Goal: Consume media (video, audio)

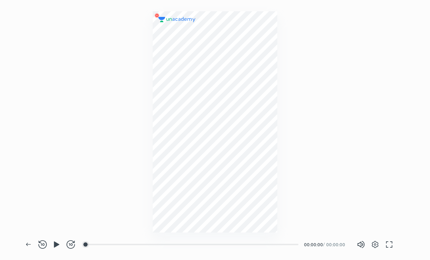
scroll to position [260, 430]
click at [358, 241] on icon "button" at bounding box center [361, 244] width 8 height 8
click at [376, 244] on span "13%" at bounding box center [377, 244] width 4 height 4
click at [379, 243] on span "13%" at bounding box center [377, 244] width 4 height 4
click at [375, 244] on span "12%" at bounding box center [388, 244] width 32 height 11
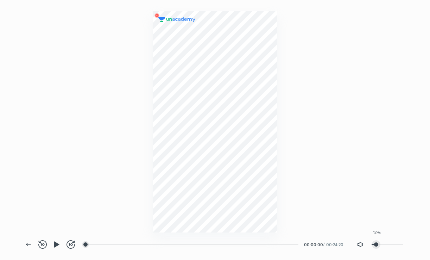
click at [379, 244] on span "12%" at bounding box center [376, 244] width 4 height 4
click at [61, 246] on icon "button" at bounding box center [56, 244] width 8 height 8
click at [84, 14] on div at bounding box center [215, 116] width 430 height 232
click at [361, 246] on icon "button" at bounding box center [361, 244] width 8 height 8
click at [375, 247] on span "9%" at bounding box center [375, 244] width 4 height 4
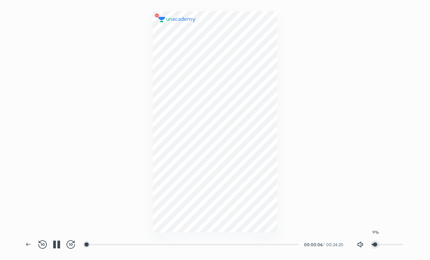
click at [378, 247] on span "9%" at bounding box center [375, 244] width 4 height 4
click at [69, 243] on icon "button" at bounding box center [69, 244] width 1 height 2
click at [385, 244] on span "40%" at bounding box center [385, 244] width 4 height 4
click at [360, 248] on icon "button" at bounding box center [361, 244] width 8 height 8
click at [386, 246] on span "45%" at bounding box center [388, 244] width 32 height 11
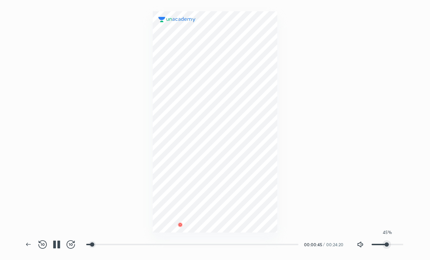
click at [389, 243] on span "45%" at bounding box center [387, 244] width 4 height 4
drag, startPoint x: 406, startPoint y: 246, endPoint x: 391, endPoint y: 237, distance: 18.0
drag, startPoint x: 391, startPoint y: 237, endPoint x: 387, endPoint y: 243, distance: 6.5
click at [390, 243] on span "58%" at bounding box center [391, 244] width 4 height 4
click at [73, 242] on icon "button" at bounding box center [71, 244] width 8 height 8
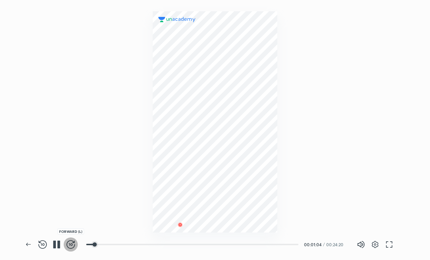
click at [72, 245] on icon "button" at bounding box center [71, 244] width 8 height 8
click at [70, 244] on icon "button" at bounding box center [71, 244] width 8 height 8
click at [362, 244] on icon "button" at bounding box center [362, 244] width 1 height 3
click at [382, 243] on span "0%" at bounding box center [388, 244] width 32 height 11
click at [392, 245] on span "33%" at bounding box center [388, 244] width 32 height 11
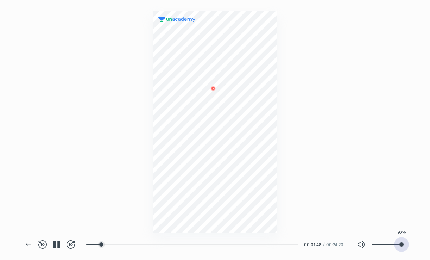
click at [401, 245] on span "92%" at bounding box center [388, 244] width 32 height 11
click at [400, 245] on span "92%" at bounding box center [402, 244] width 4 height 4
click at [401, 242] on span "83%" at bounding box center [399, 244] width 4 height 4
click at [397, 242] on div "Settings FULL SCREEN (F)" at bounding box center [382, 244] width 28 height 14
click at [374, 242] on icon "button" at bounding box center [375, 244] width 7 height 7
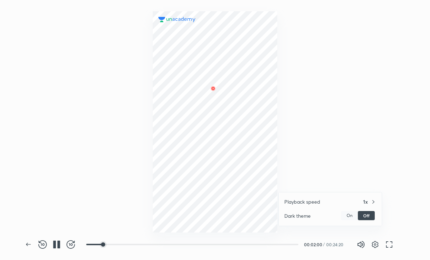
click at [375, 243] on div at bounding box center [215, 130] width 430 height 260
click at [383, 243] on span "0%" at bounding box center [388, 244] width 32 height 11
click at [393, 244] on span "34%" at bounding box center [388, 244] width 32 height 11
drag, startPoint x: 396, startPoint y: 244, endPoint x: 365, endPoint y: 215, distance: 42.6
click at [365, 215] on div at bounding box center [215, 116] width 430 height 232
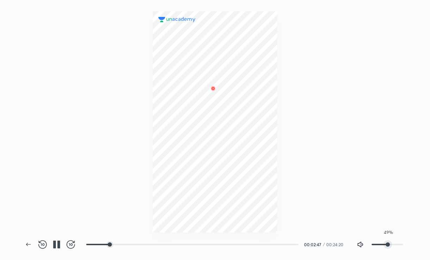
drag, startPoint x: 392, startPoint y: 246, endPoint x: 388, endPoint y: 244, distance: 4.5
click at [388, 244] on span "49%" at bounding box center [388, 244] width 4 height 4
click at [139, 244] on div at bounding box center [139, 245] width 6 height 6
click at [148, 243] on div at bounding box center [148, 245] width 6 height 6
click at [161, 247] on div at bounding box center [160, 245] width 6 height 6
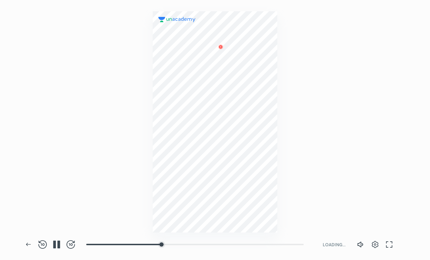
click at [196, 166] on div at bounding box center [215, 121] width 124 height 221
click at [189, 200] on div at bounding box center [215, 121] width 124 height 221
click at [192, 180] on div at bounding box center [215, 121] width 124 height 221
click at [58, 241] on icon "button" at bounding box center [58, 245] width 3 height 8
click at [58, 241] on icon "button" at bounding box center [56, 244] width 8 height 8
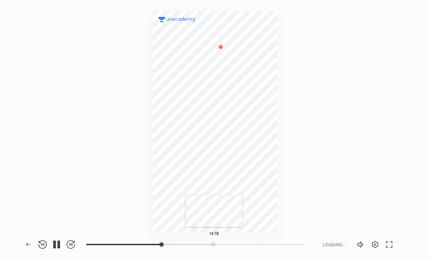
click at [214, 243] on div at bounding box center [214, 245] width 6 height 6
click at [197, 248] on div "12:27" at bounding box center [197, 244] width 223 height 8
click at [230, 243] on div at bounding box center [229, 245] width 6 height 6
click at [244, 242] on div at bounding box center [244, 245] width 6 height 6
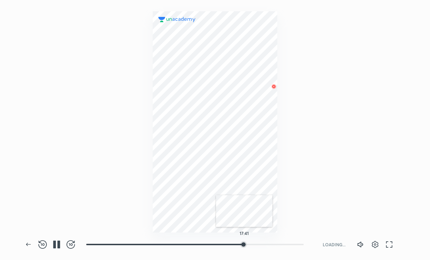
click at [244, 242] on div at bounding box center [244, 245] width 6 height 6
click at [252, 241] on div "18:17" at bounding box center [197, 244] width 223 height 8
click at [256, 244] on div at bounding box center [256, 245] width 6 height 6
click at [257, 244] on div at bounding box center [257, 245] width 6 height 6
click at [268, 244] on div at bounding box center [267, 245] width 6 height 6
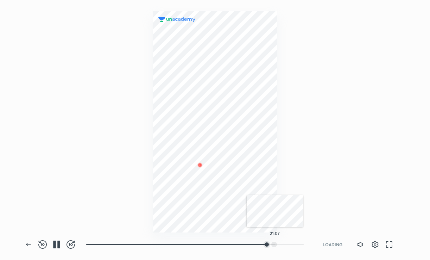
click at [275, 243] on div at bounding box center [275, 245] width 6 height 6
click at [284, 243] on div at bounding box center [284, 245] width 6 height 6
click at [294, 240] on div at bounding box center [197, 236] width 223 height 7
drag, startPoint x: 299, startPoint y: 240, endPoint x: 304, endPoint y: 240, distance: 4.9
click at [300, 240] on div at bounding box center [197, 236] width 223 height 7
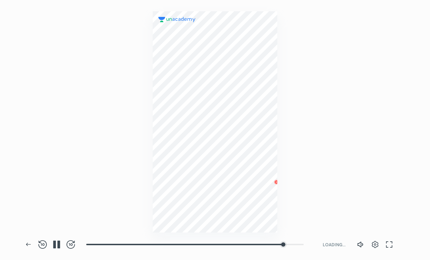
click at [313, 240] on div at bounding box center [200, 236] width 229 height 7
click at [296, 254] on div "Back REWIND (J) PAUSE (K) FORWARD (L) 22:46 LOADING... Volume (M) 49% Settings …" at bounding box center [215, 244] width 389 height 31
